Goal: Check status: Check status

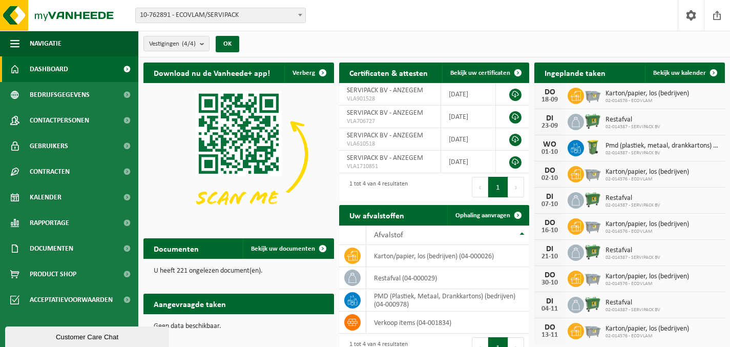
click at [71, 65] on link "Dashboard" at bounding box center [69, 69] width 138 height 26
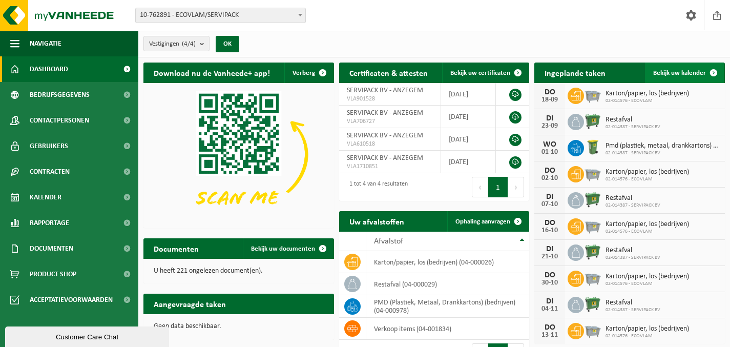
click at [691, 72] on span "Bekijk uw kalender" at bounding box center [679, 73] width 53 height 7
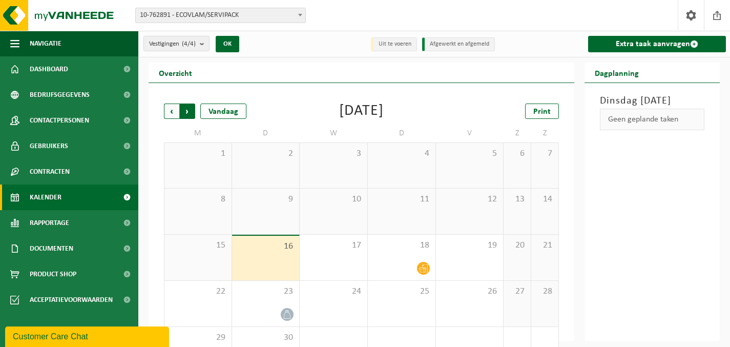
click at [169, 113] on span "Vorige" at bounding box center [171, 110] width 15 height 15
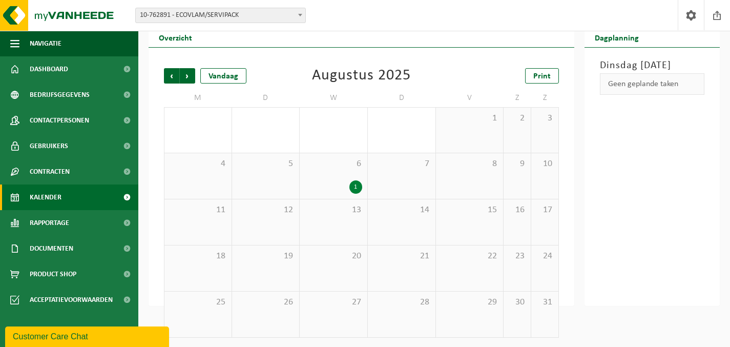
scroll to position [36, 0]
click at [185, 76] on span "Volgende" at bounding box center [187, 74] width 15 height 15
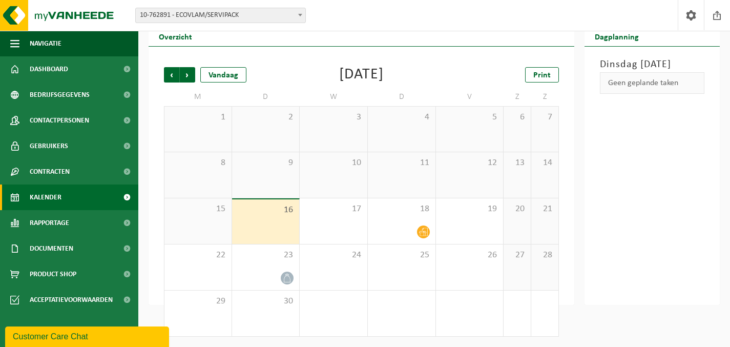
click at [41, 191] on span "Kalender" at bounding box center [46, 197] width 32 height 26
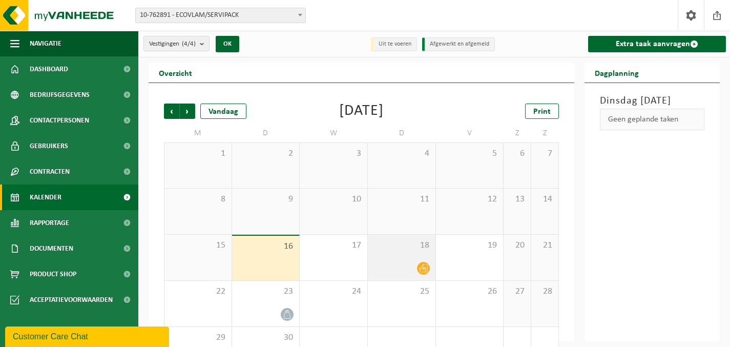
click at [414, 263] on div at bounding box center [401, 268] width 57 height 14
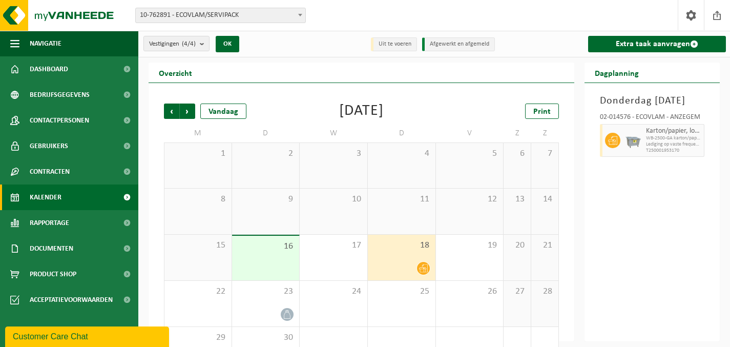
click at [446, 46] on li "Afgewerkt en afgemeld" at bounding box center [458, 44] width 73 height 14
click at [443, 47] on li "Afgewerkt en afgemeld" at bounding box center [458, 44] width 73 height 14
click at [400, 47] on li "Uit te voeren" at bounding box center [394, 44] width 46 height 14
click at [447, 40] on li "Afgewerkt en afgemeld" at bounding box center [458, 44] width 73 height 14
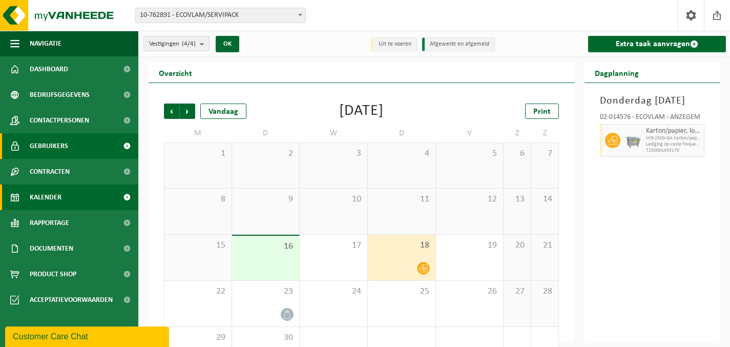
click at [36, 142] on span "Gebruikers" at bounding box center [49, 146] width 38 height 26
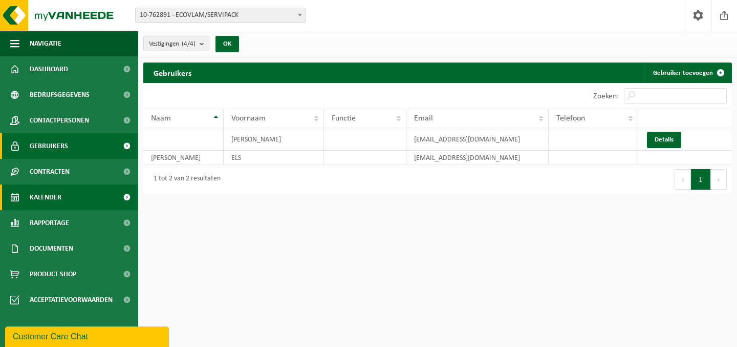
click at [29, 193] on link "Kalender" at bounding box center [69, 197] width 138 height 26
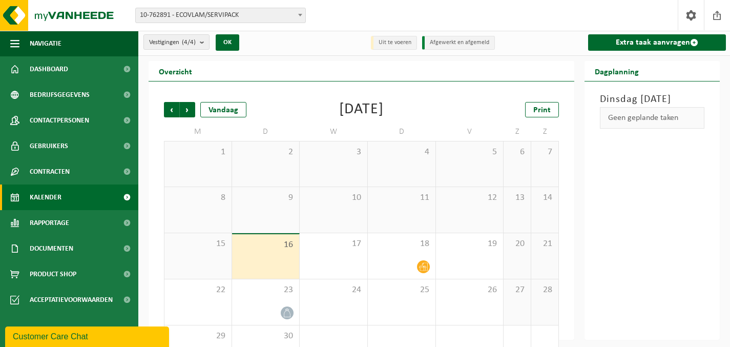
scroll to position [2, 0]
